Goal: Task Accomplishment & Management: Manage account settings

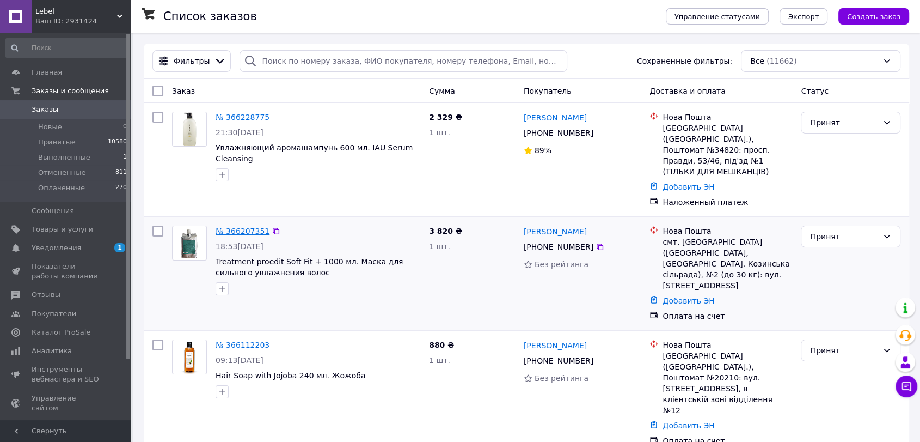
click at [239, 226] on link "№ 366207351" at bounding box center [243, 230] width 54 height 9
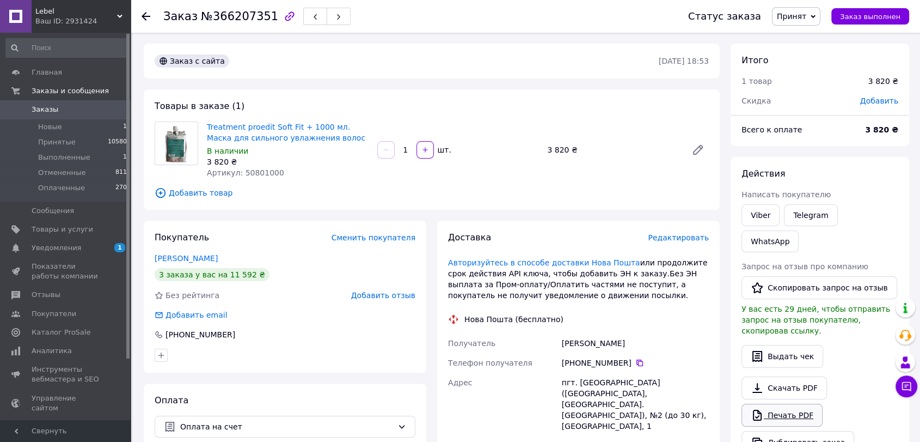
click at [769, 403] on link "Печать PDF" at bounding box center [781, 414] width 81 height 23
click at [41, 105] on span "Заказы" at bounding box center [45, 110] width 27 height 10
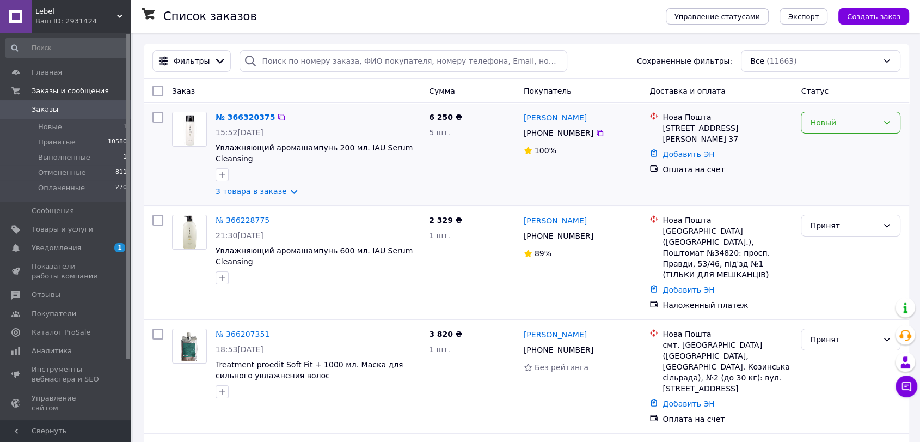
click at [854, 125] on div "Новый" at bounding box center [844, 123] width 68 height 12
click at [833, 149] on li "Принят" at bounding box center [850, 146] width 99 height 20
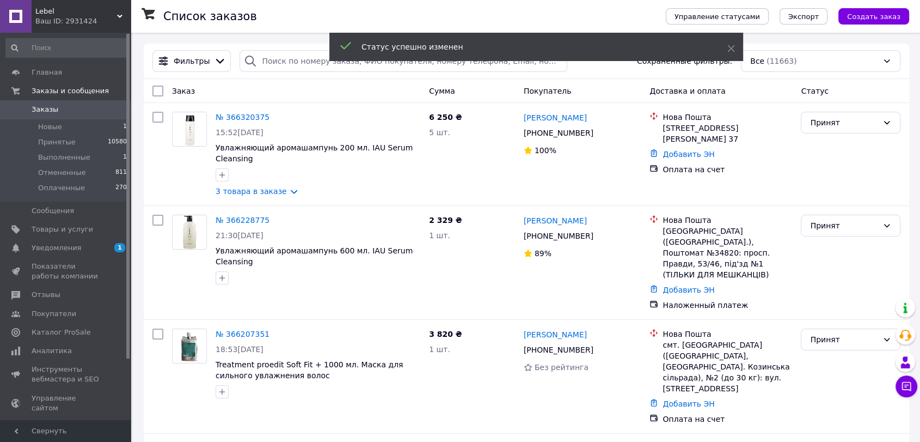
click at [248, 115] on link "№ 366320375" at bounding box center [243, 117] width 54 height 9
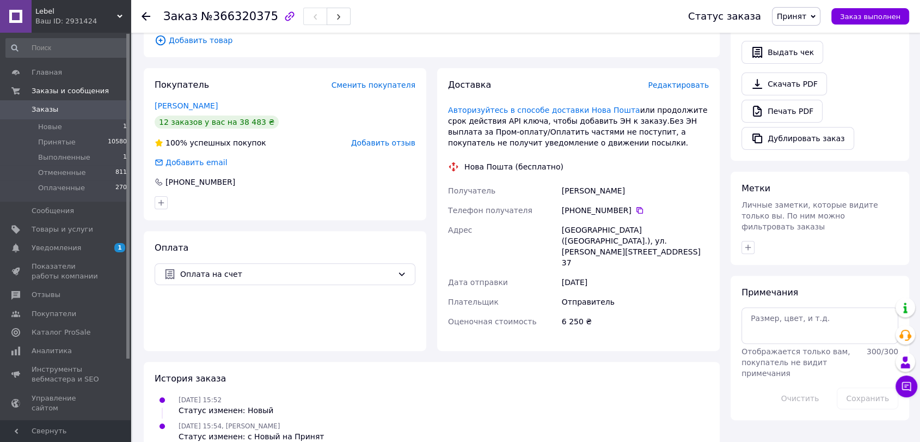
scroll to position [243, 0]
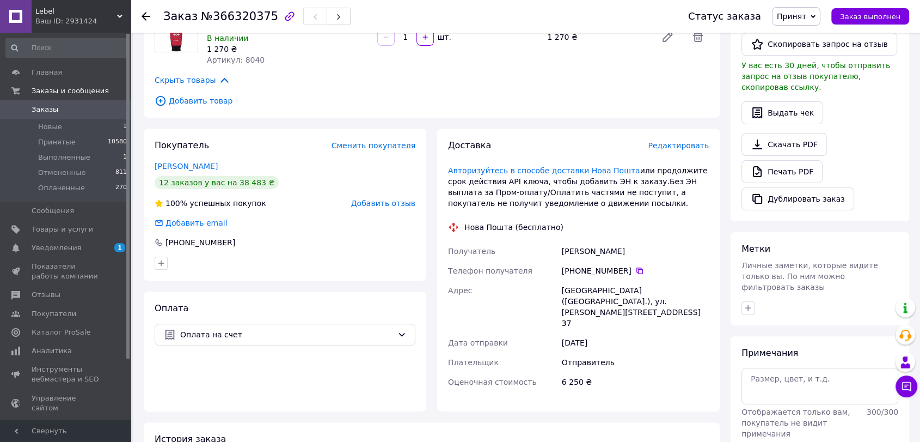
click at [99, 112] on span "Заказы" at bounding box center [66, 110] width 69 height 10
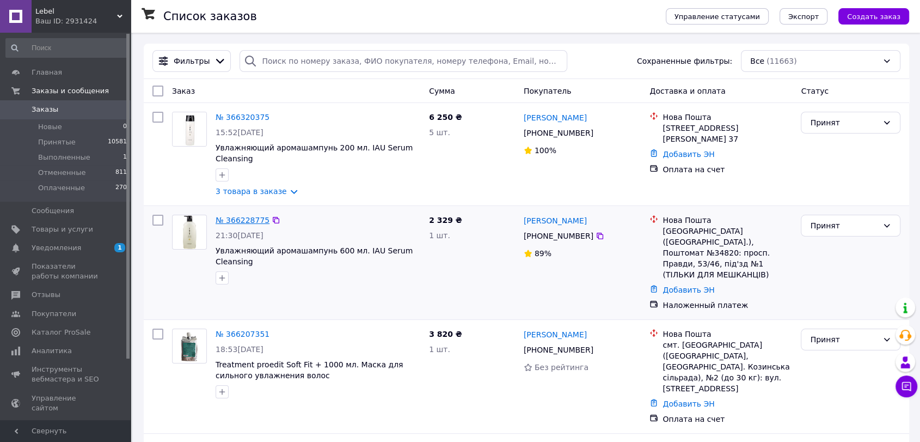
click at [249, 216] on link "№ 366228775" at bounding box center [243, 220] width 54 height 9
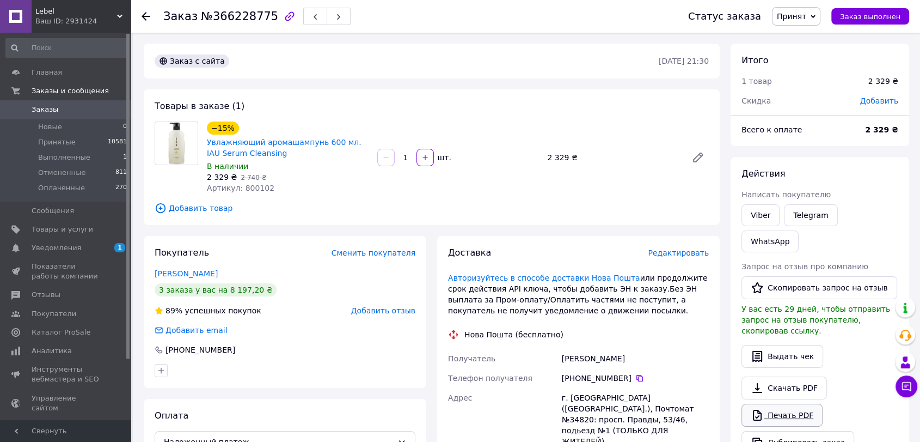
click at [789, 403] on link "Печать PDF" at bounding box center [781, 414] width 81 height 23
click at [59, 112] on span "Заказы" at bounding box center [66, 110] width 69 height 10
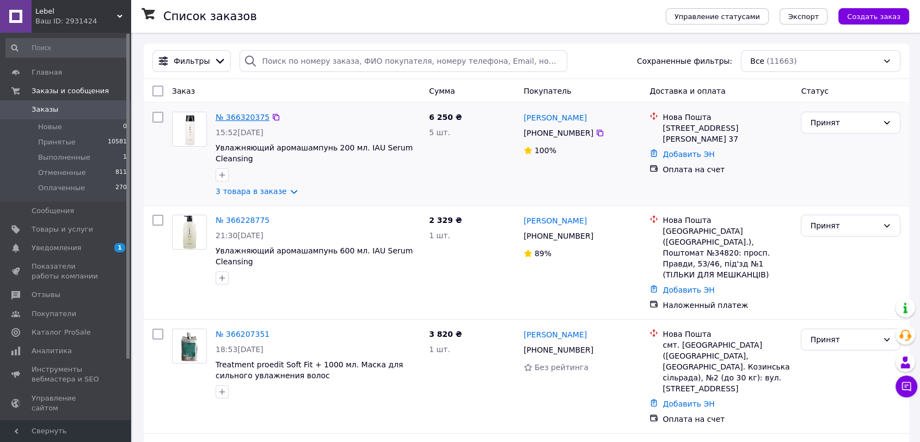
click at [241, 120] on link "№ 366320375" at bounding box center [243, 117] width 54 height 9
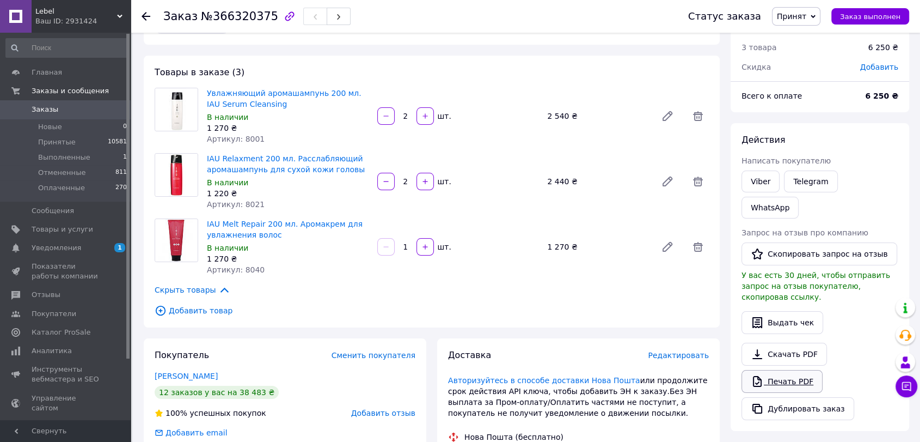
scroll to position [60, 0]
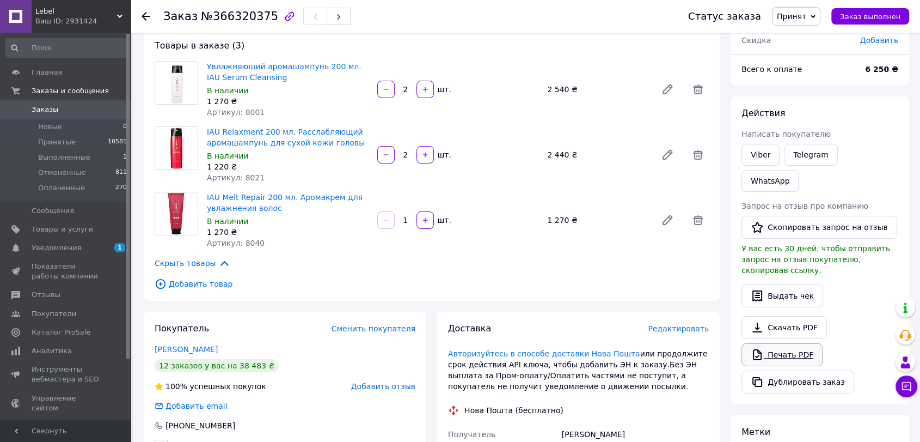
click at [798, 343] on link "Печать PDF" at bounding box center [781, 354] width 81 height 23
